Goal: Transaction & Acquisition: Purchase product/service

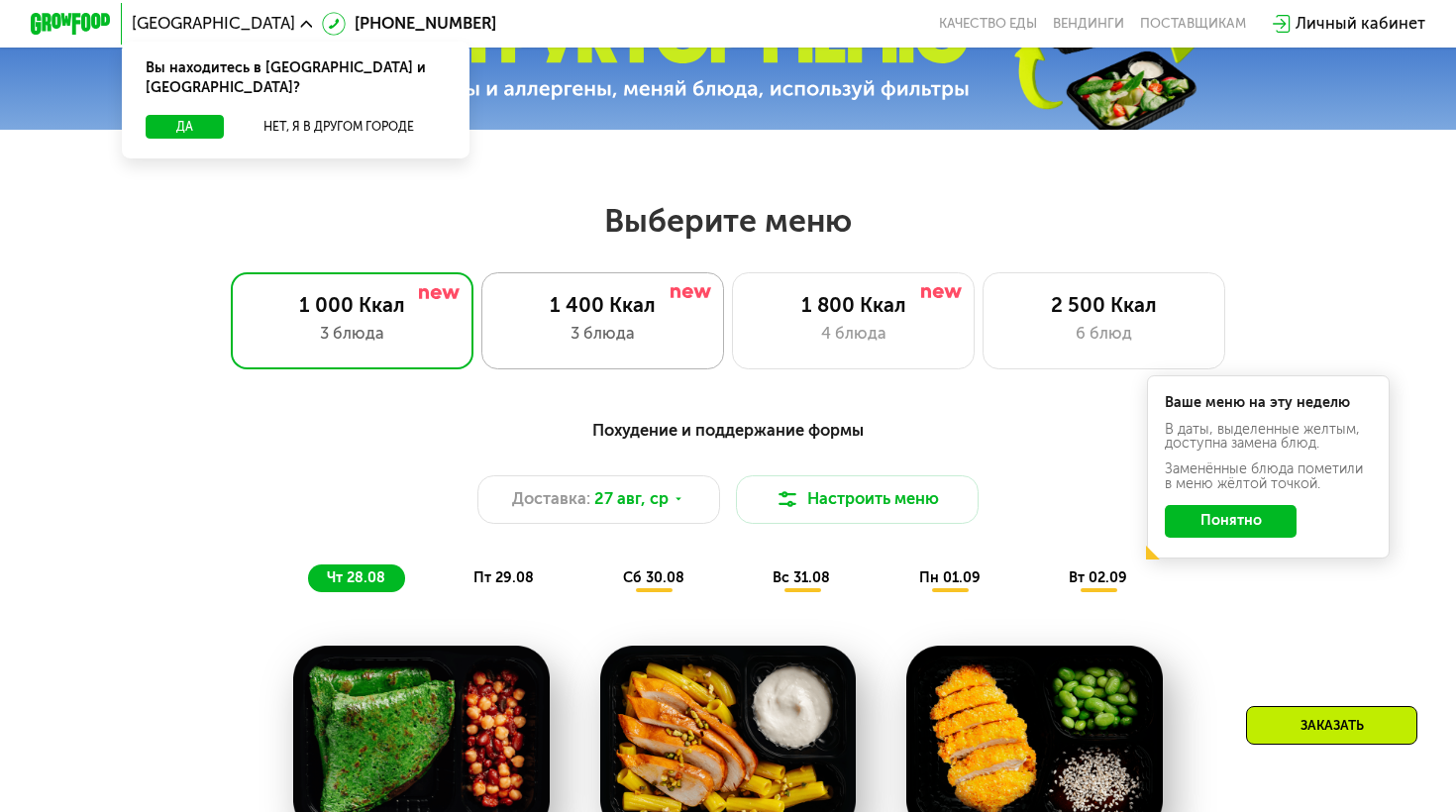
scroll to position [710, 0]
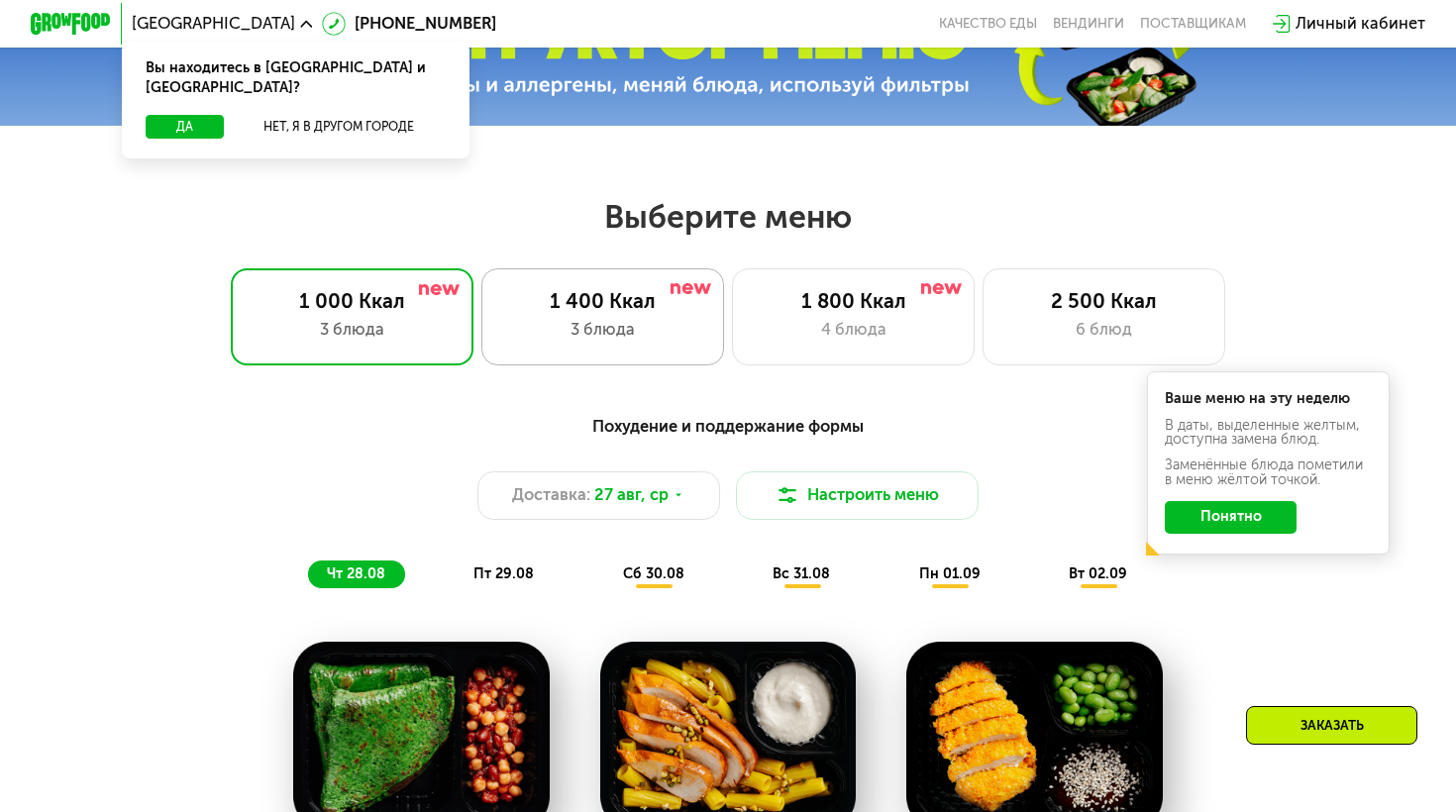
click at [576, 318] on div "3 блюда" at bounding box center [603, 330] width 200 height 25
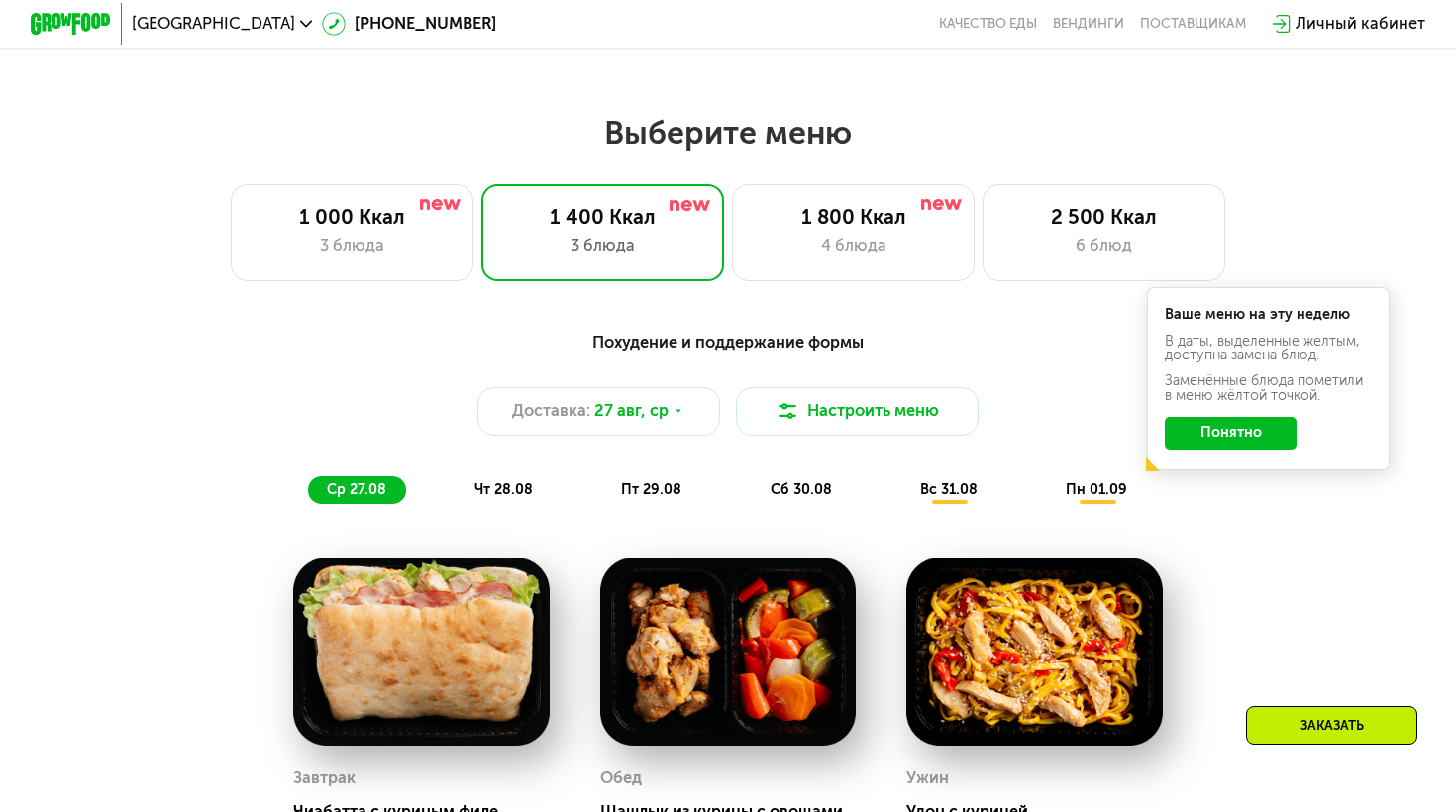
scroll to position [793, 0]
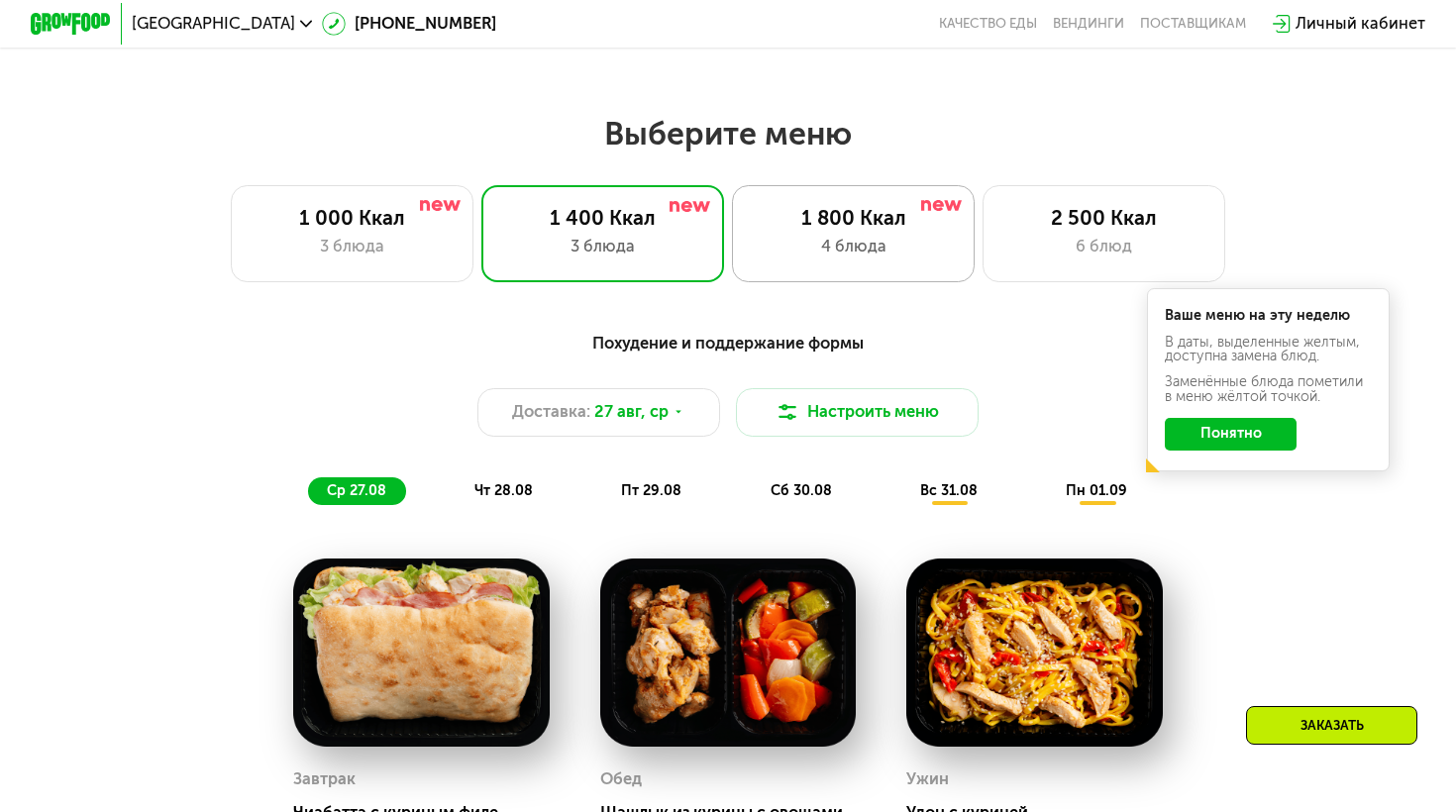
click at [799, 258] on div "4 блюда" at bounding box center [853, 247] width 200 height 25
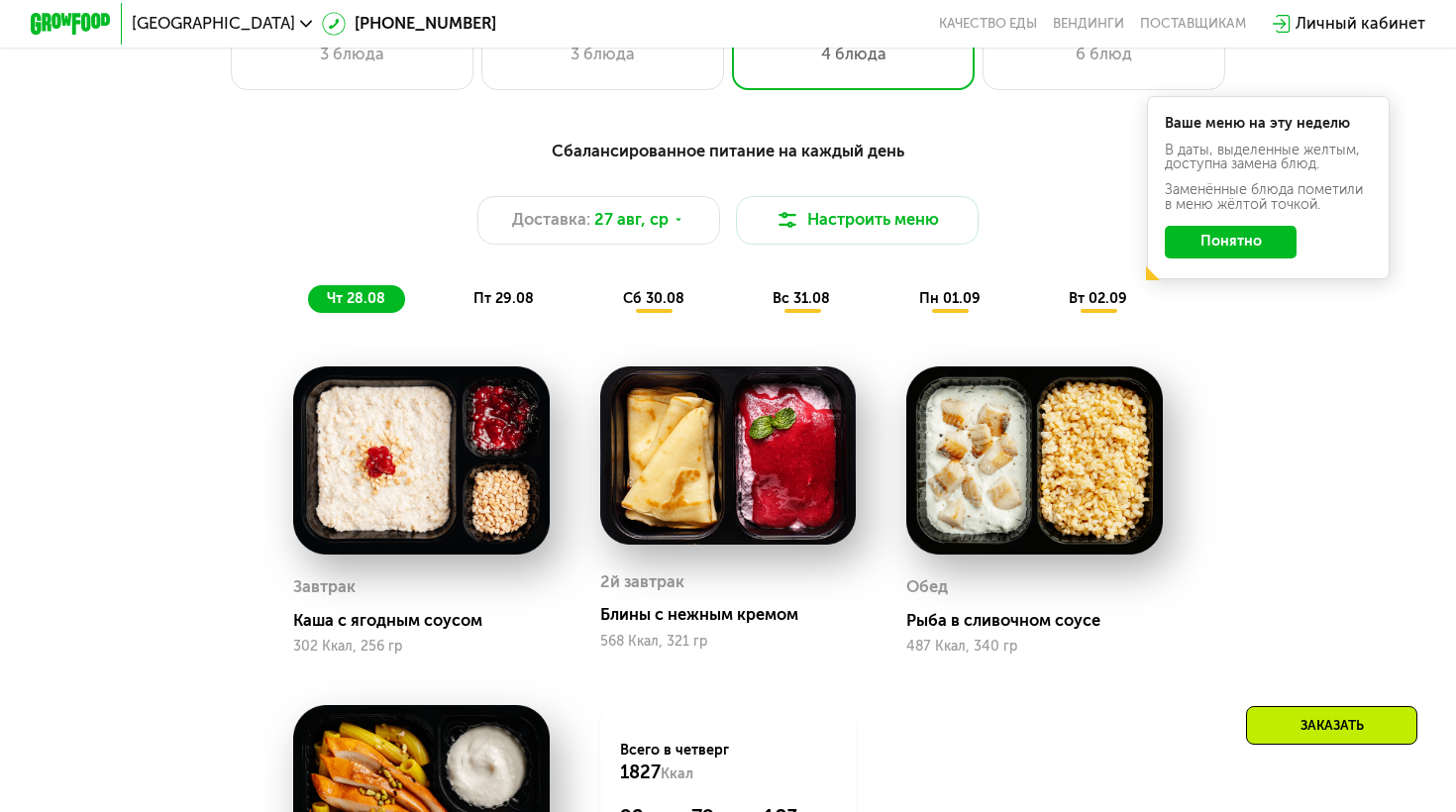
scroll to position [862, 0]
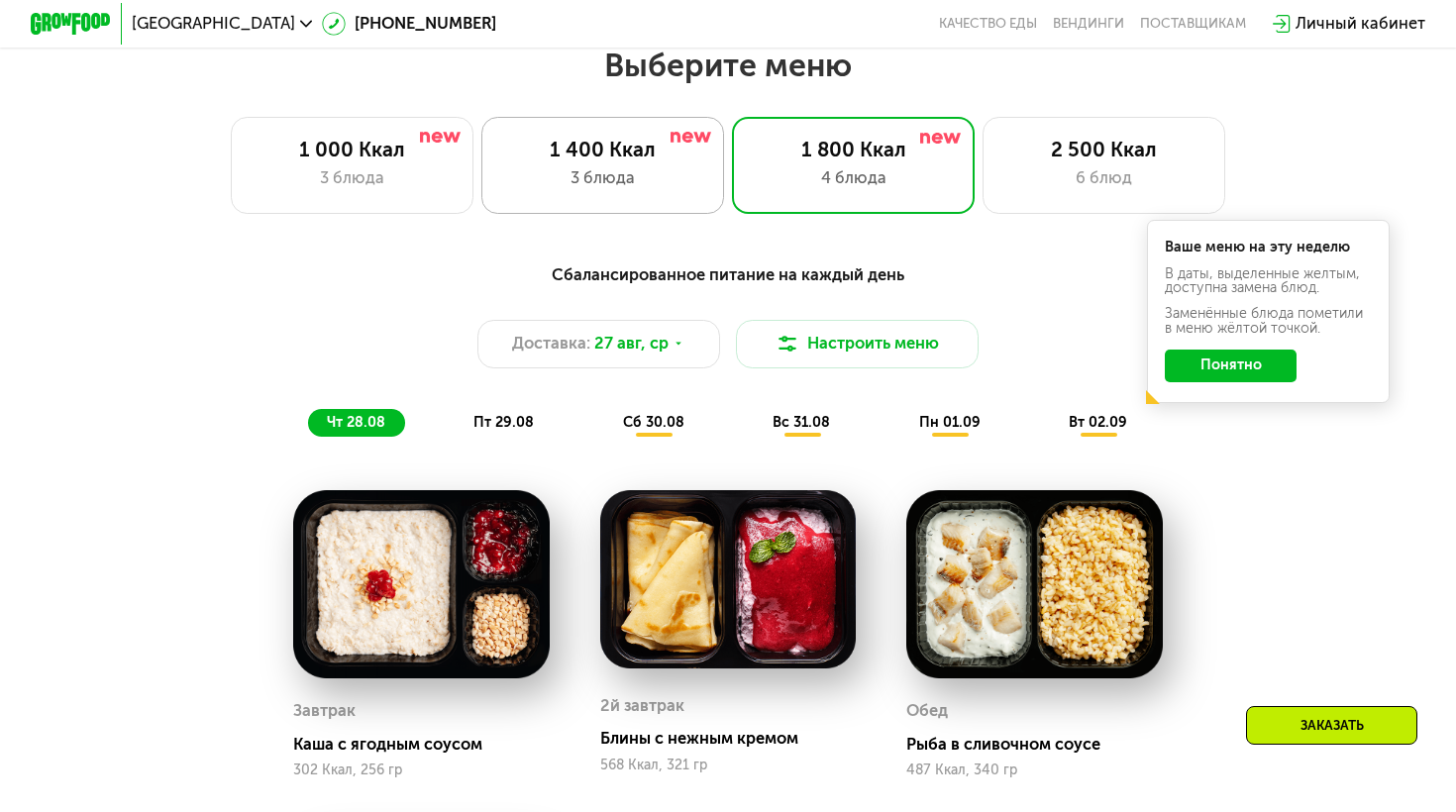
click at [623, 167] on div "3 блюда" at bounding box center [603, 179] width 200 height 25
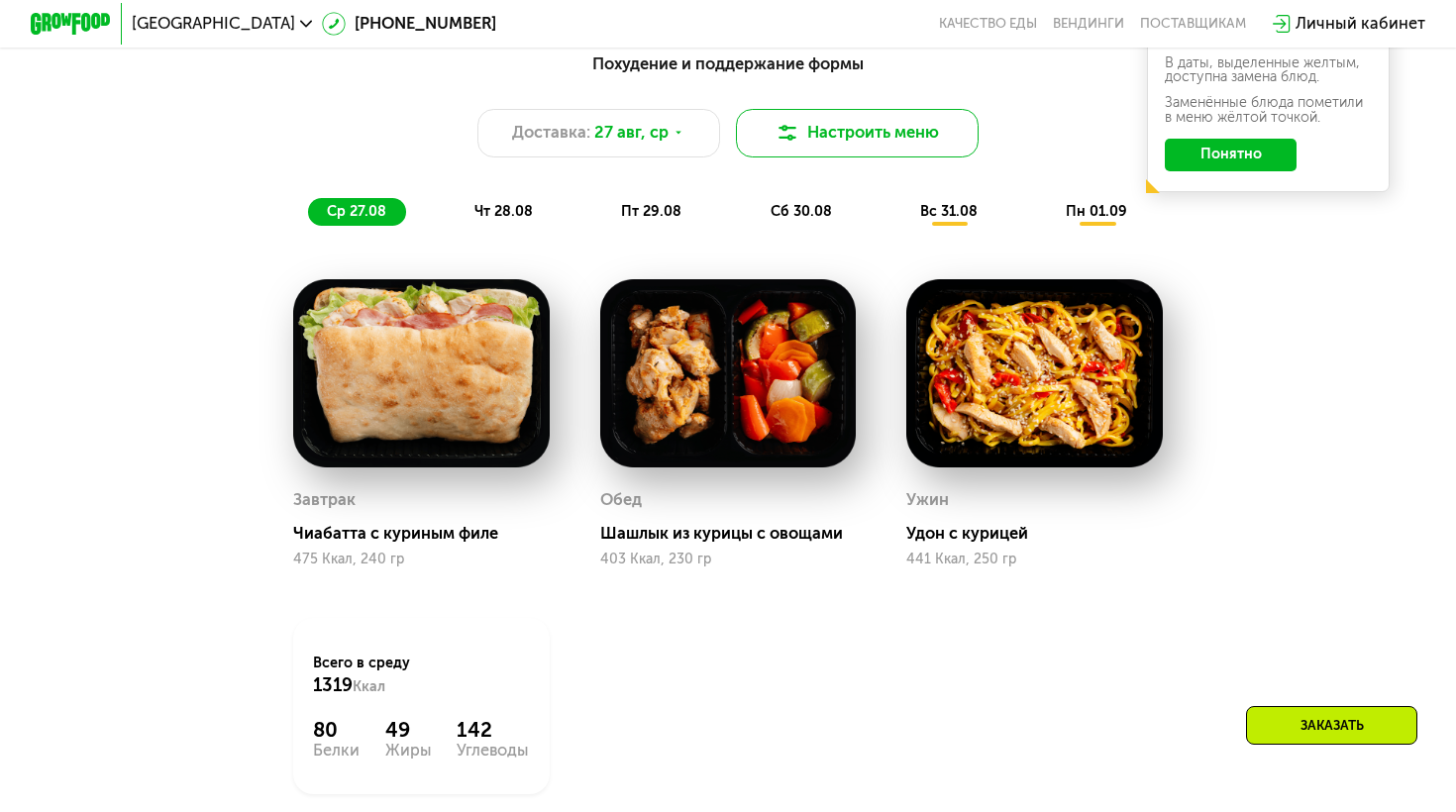
scroll to position [1101, 0]
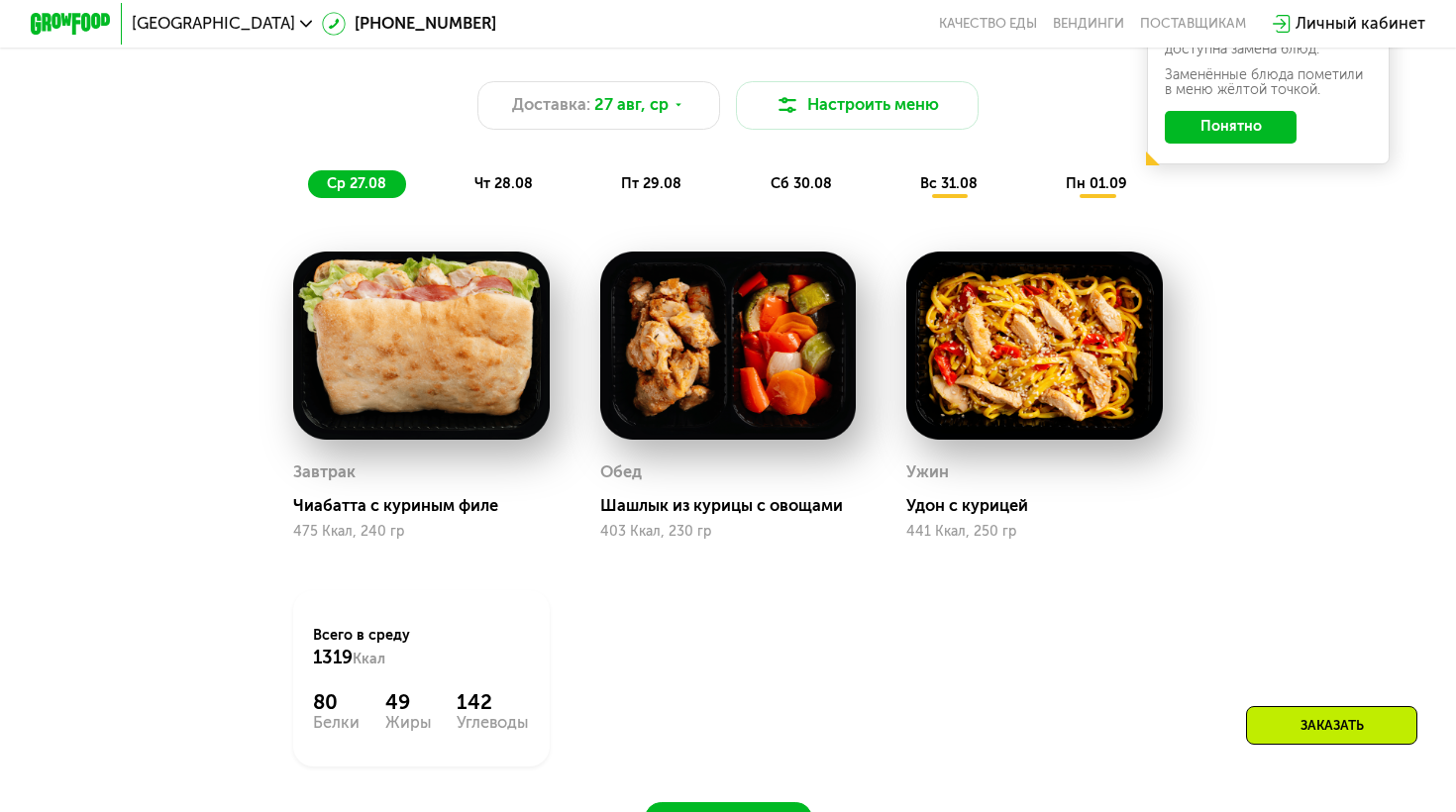
click at [504, 189] on span "чт 28.08" at bounding box center [504, 183] width 58 height 17
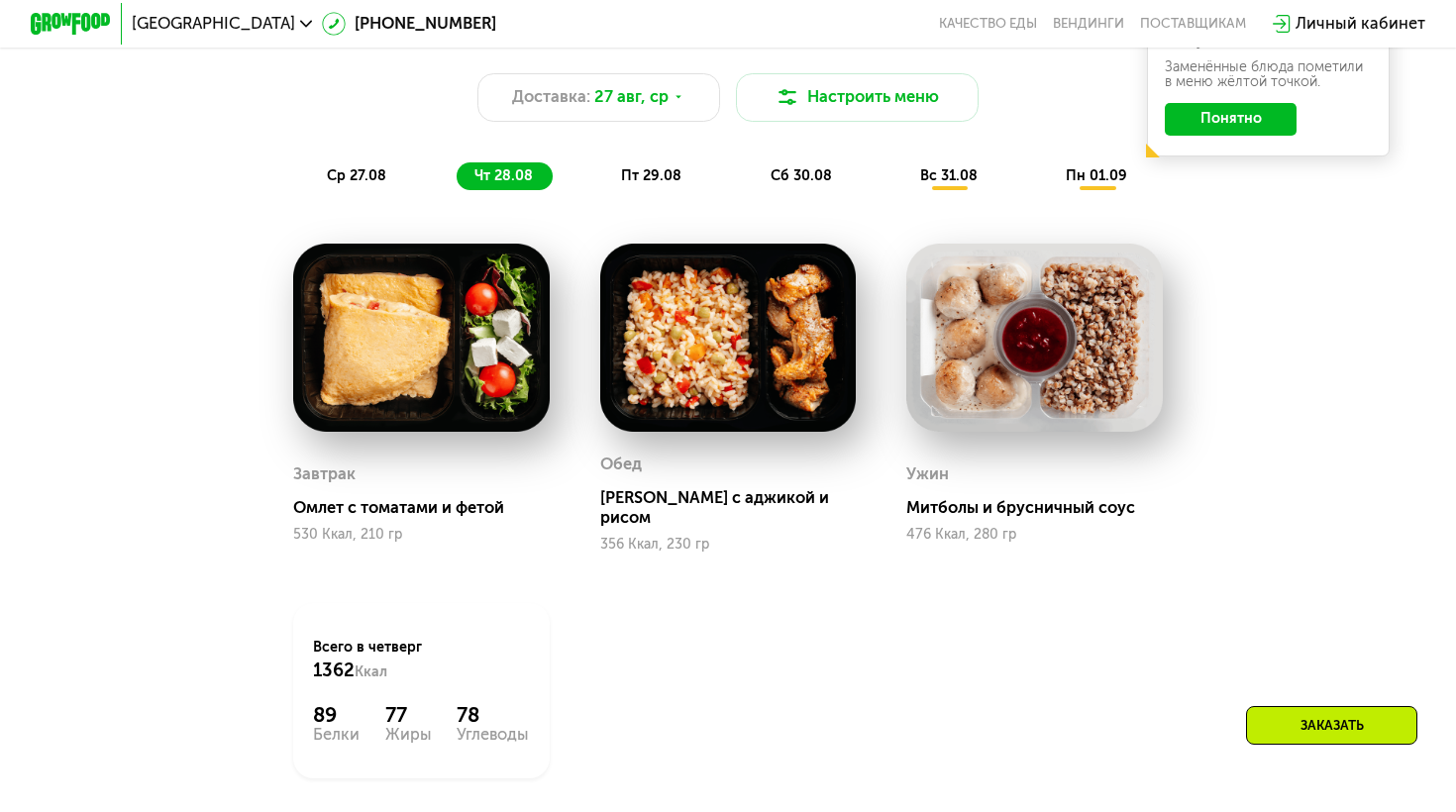
scroll to position [1112, 0]
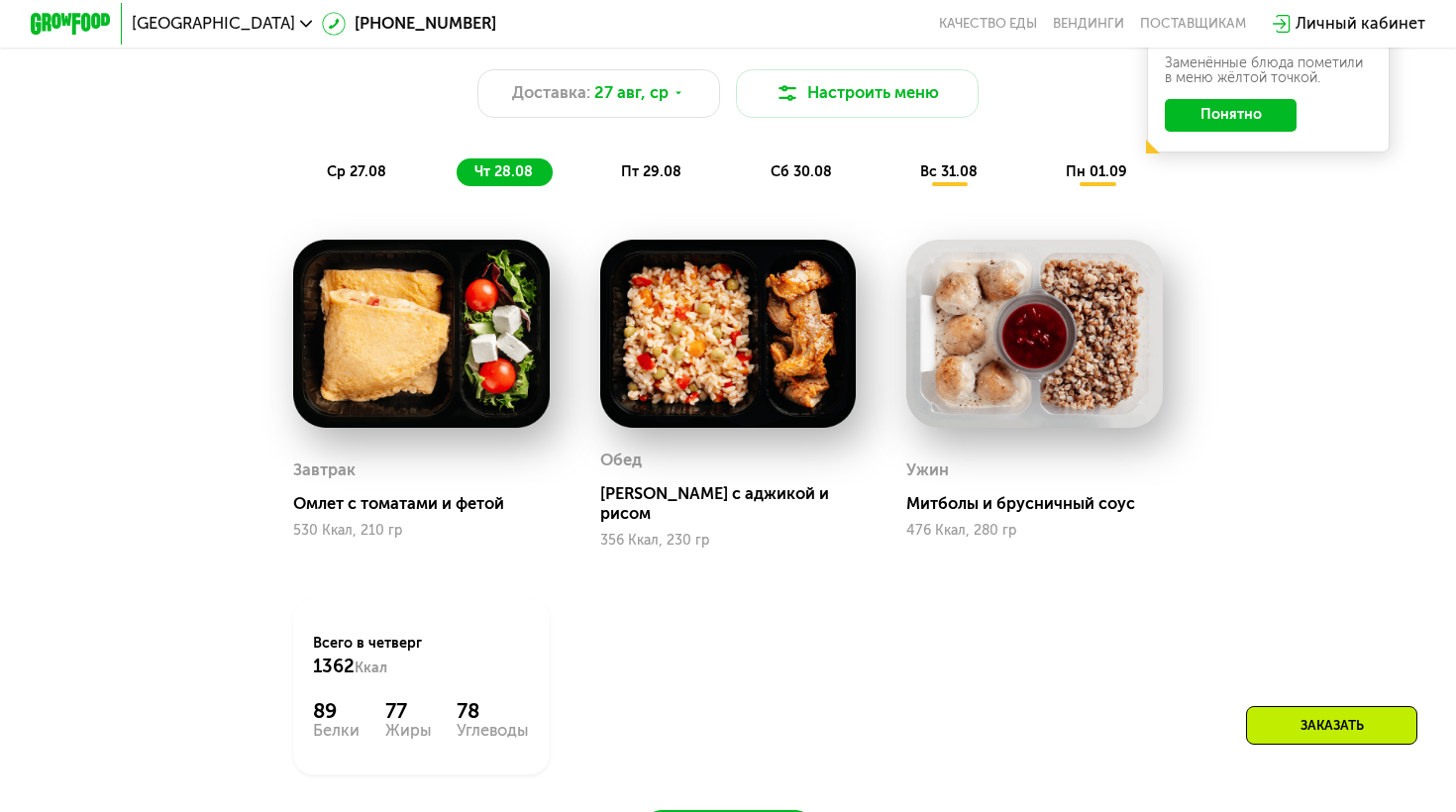
click at [752, 161] on div "пт 29.08" at bounding box center [802, 173] width 100 height 29
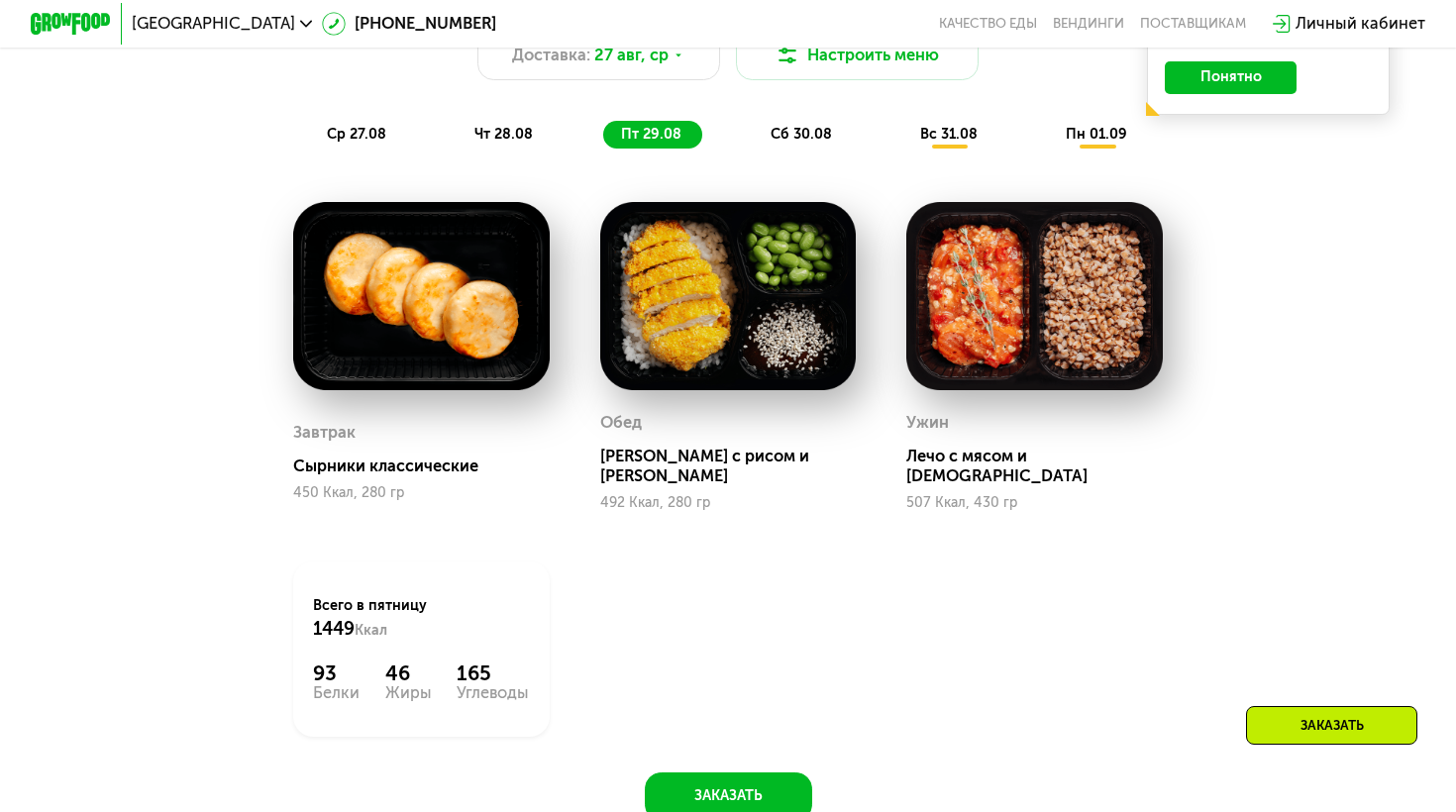
scroll to position [1200, 0]
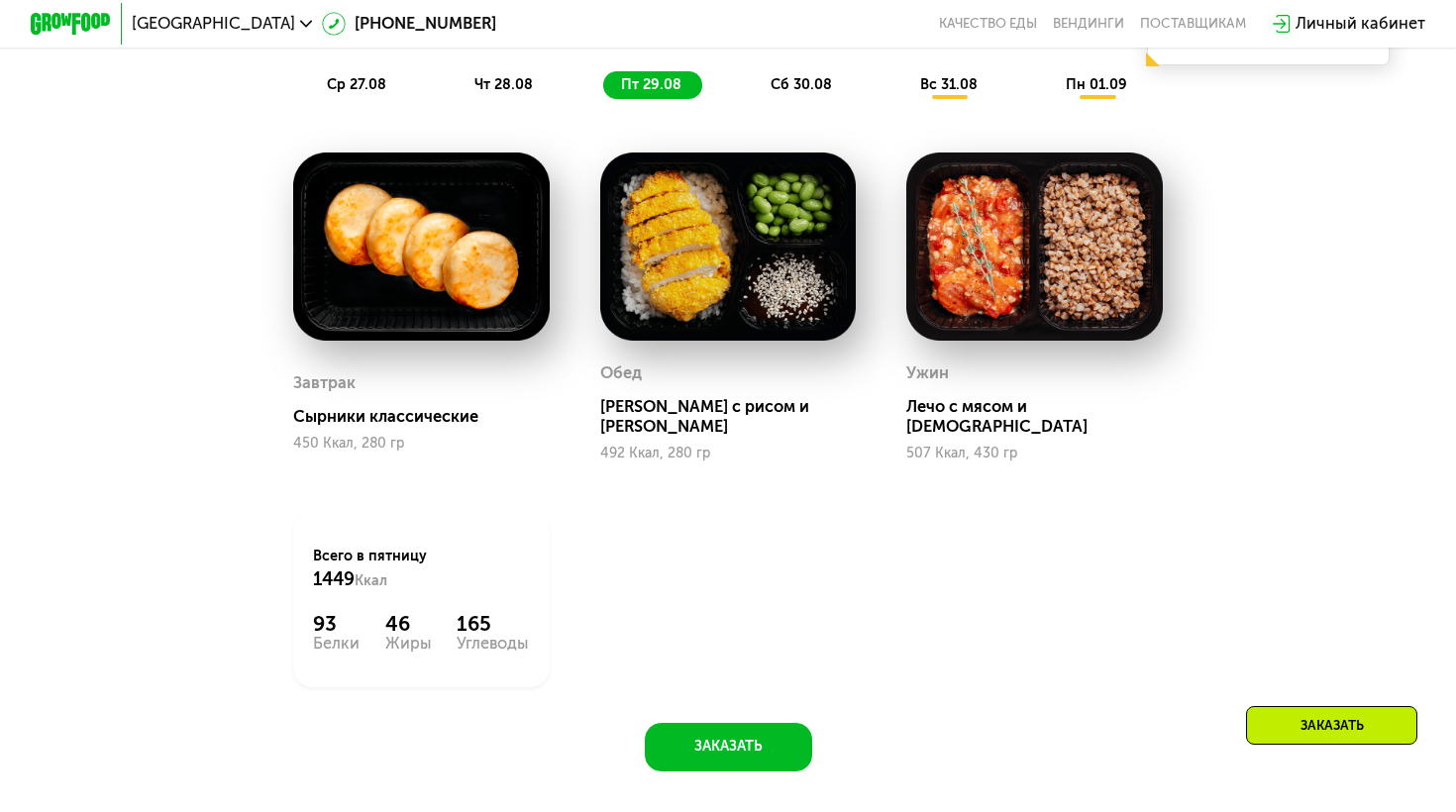
click at [902, 96] on div "сб 30.08" at bounding box center [950, 85] width 96 height 29
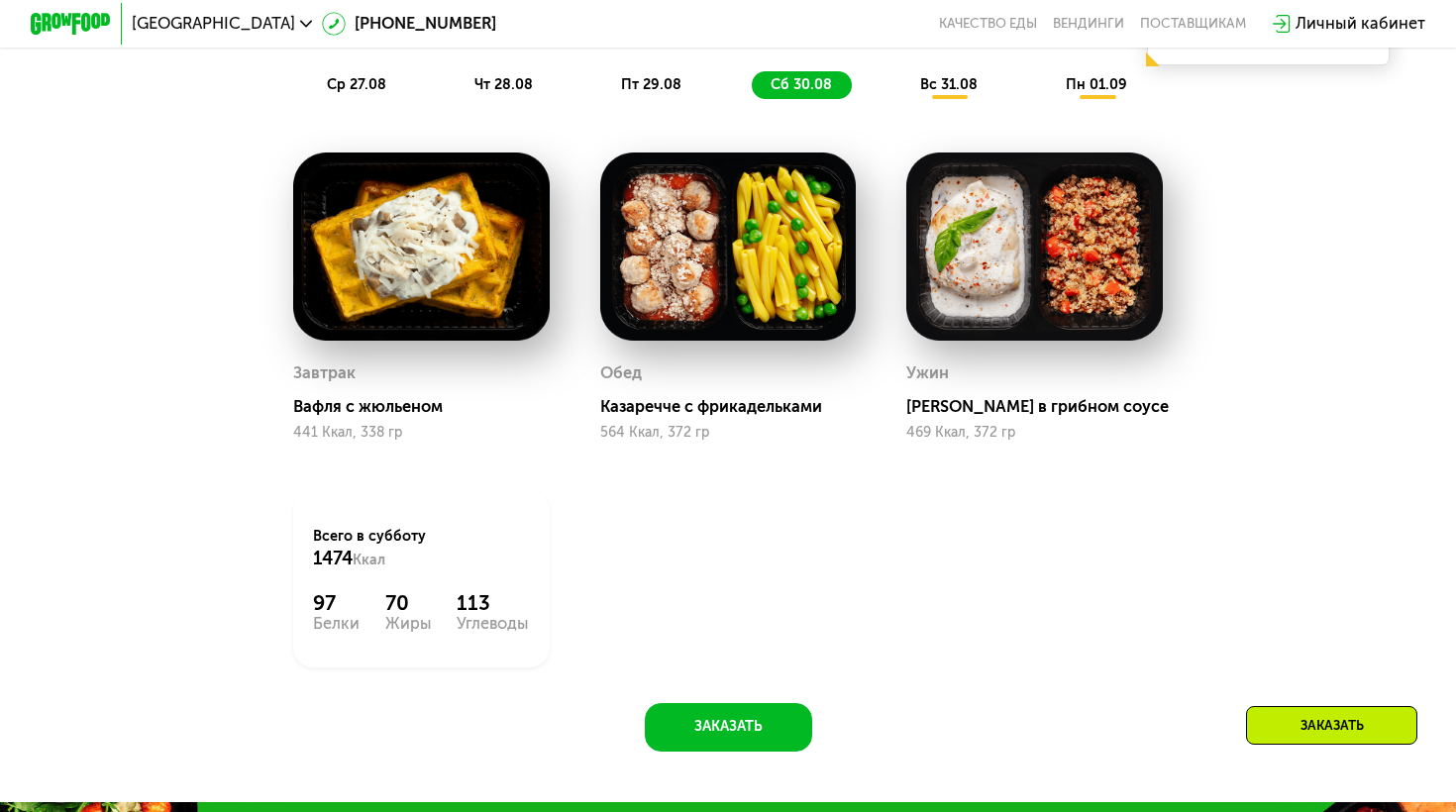
click at [932, 80] on span "вс 31.08" at bounding box center [949, 84] width 58 height 17
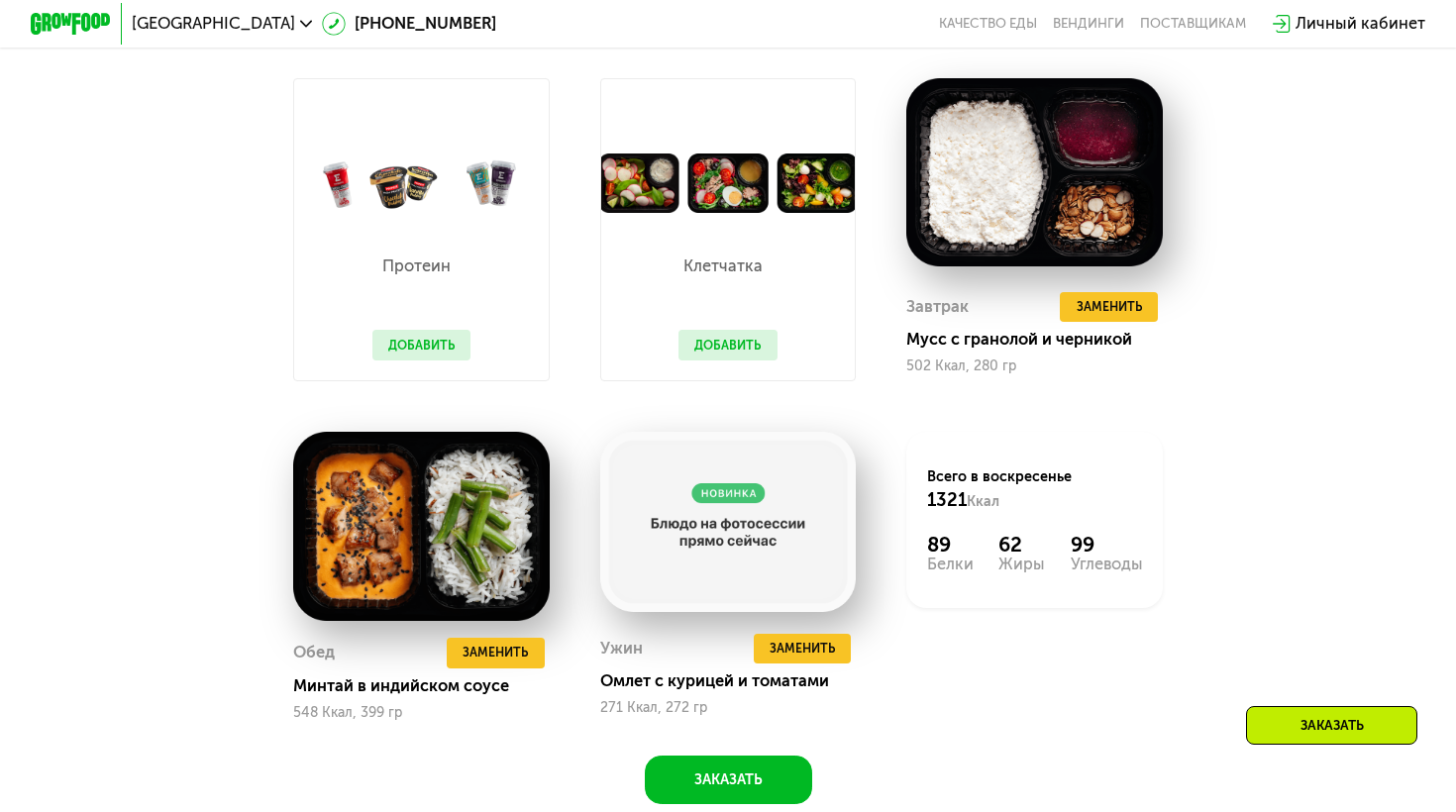
scroll to position [1270, 0]
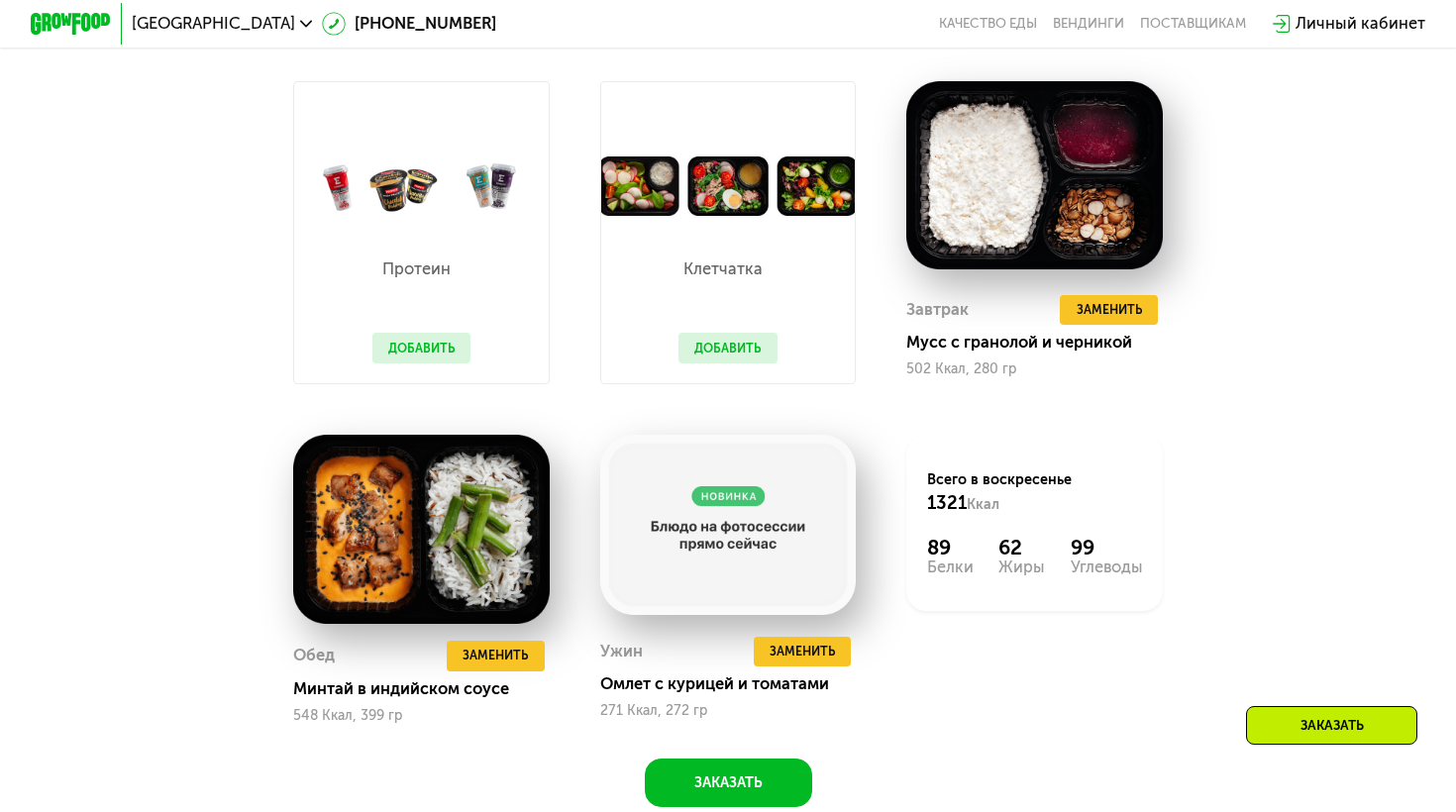
click at [448, 336] on button "Добавить" at bounding box center [422, 348] width 99 height 31
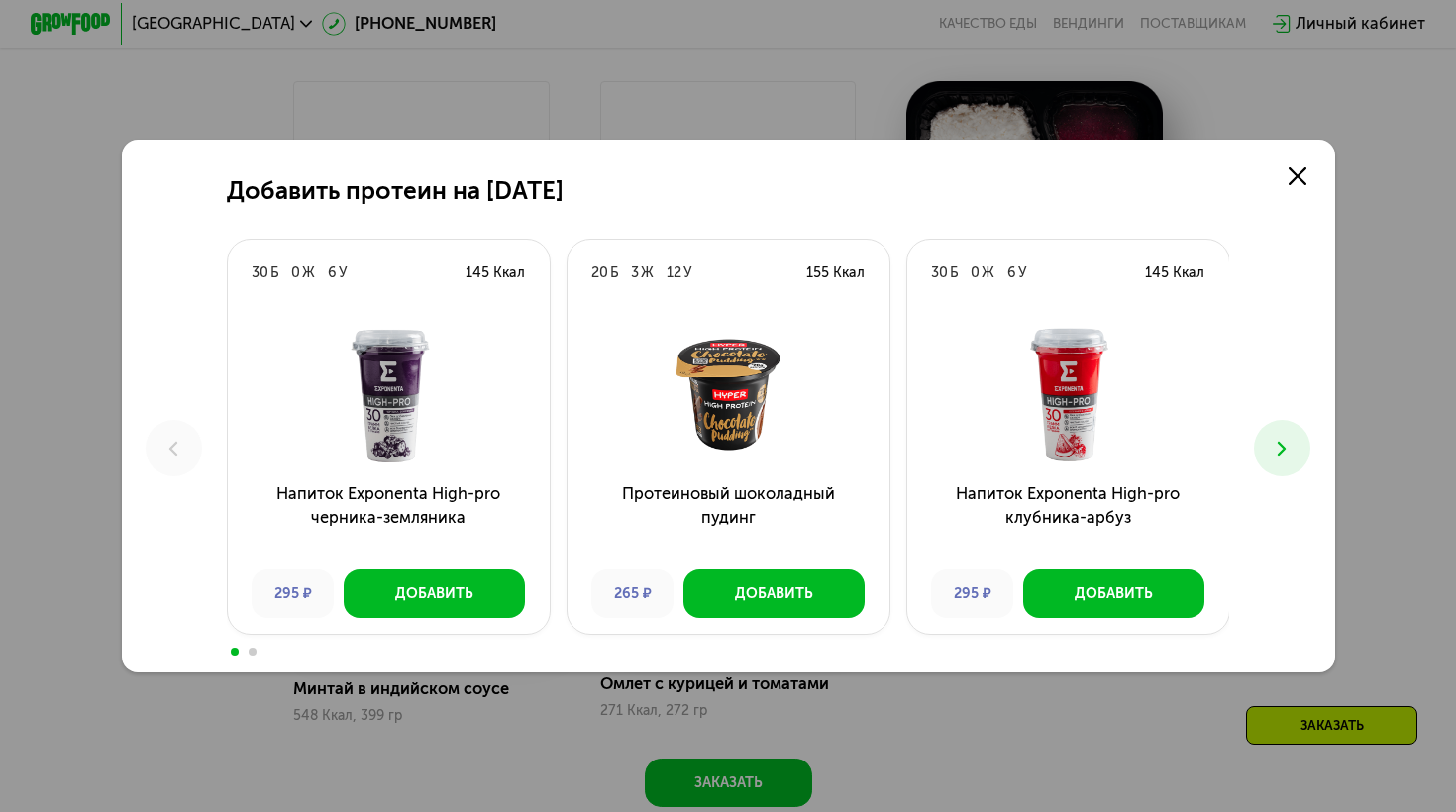
click at [1302, 452] on button at bounding box center [1282, 447] width 57 height 57
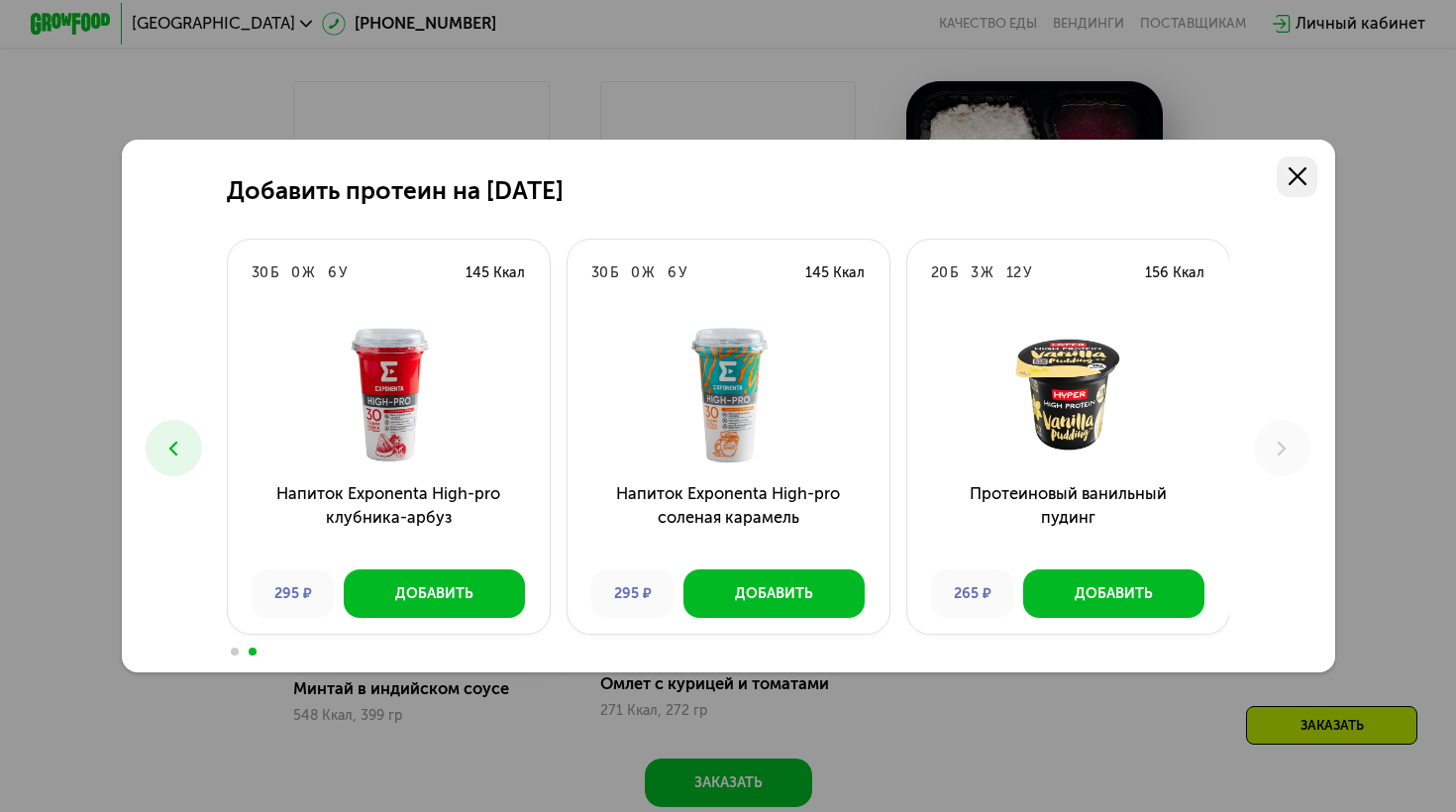
click at [1309, 174] on link at bounding box center [1297, 177] width 41 height 41
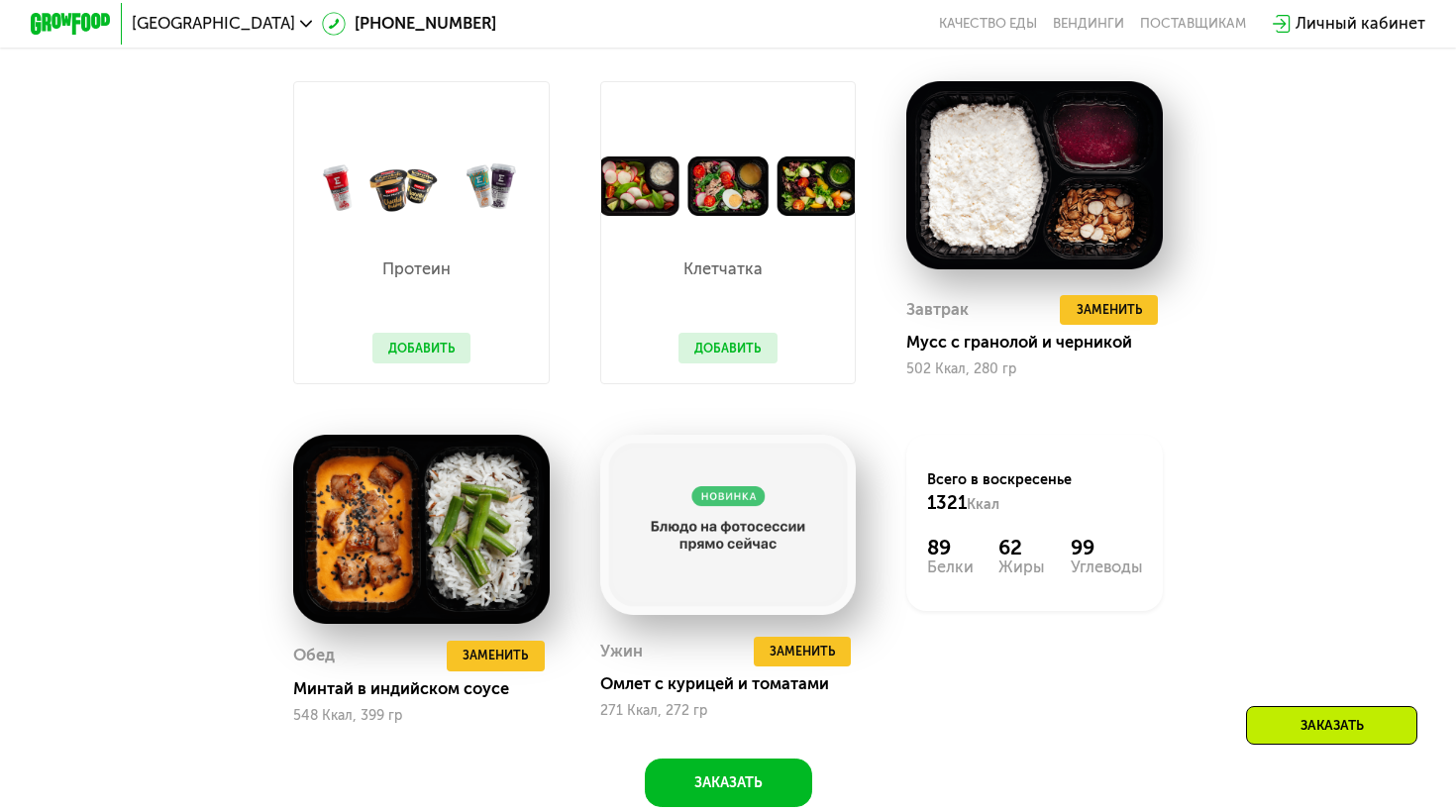
scroll to position [1148, 0]
